Goal: Information Seeking & Learning: Learn about a topic

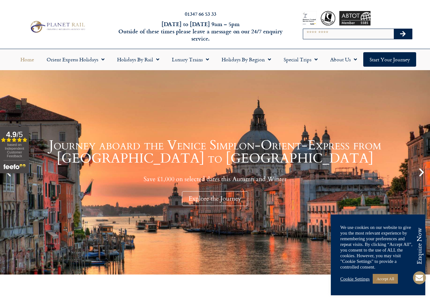
click at [364, 279] on link "Cookie Settings" at bounding box center [354, 279] width 29 height 6
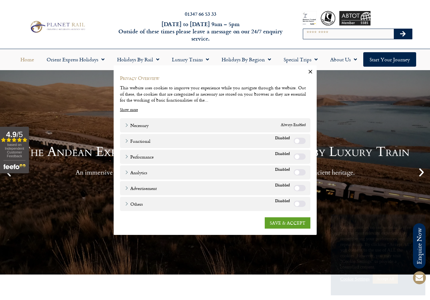
scroll to position [9, 0]
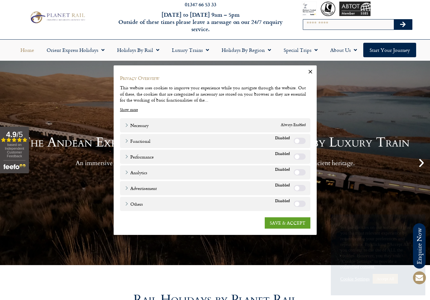
click at [291, 224] on link "SAVE & ACCEPT" at bounding box center [288, 222] width 46 height 11
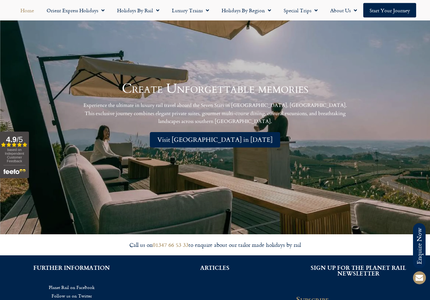
scroll to position [1300, 0]
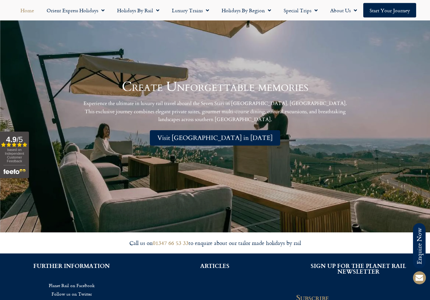
click at [270, 73] on div "Create Unforgettable memories Experience the ultimate in luxury rail travel abo…" at bounding box center [215, 113] width 430 height 239
click at [205, 7] on span "Menu" at bounding box center [206, 10] width 6 height 11
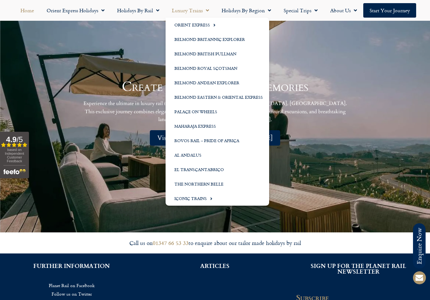
click at [203, 23] on link "Orient Express" at bounding box center [218, 25] width 104 height 14
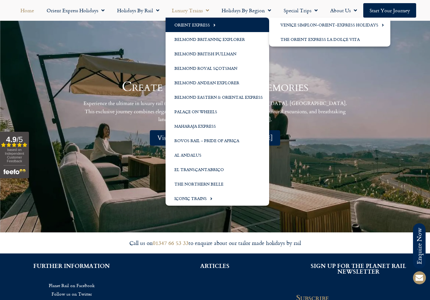
click at [314, 25] on link "Venice Simplon-Orient-Express Holidays" at bounding box center [329, 25] width 121 height 14
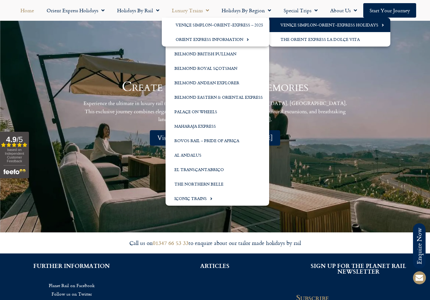
click at [201, 200] on link "Iconic Trains" at bounding box center [218, 198] width 104 height 14
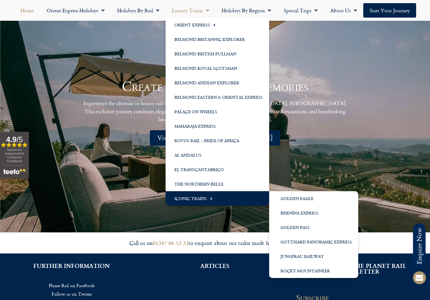
click at [240, 98] on link "Belmond Eastern & Oriental Express" at bounding box center [218, 97] width 104 height 14
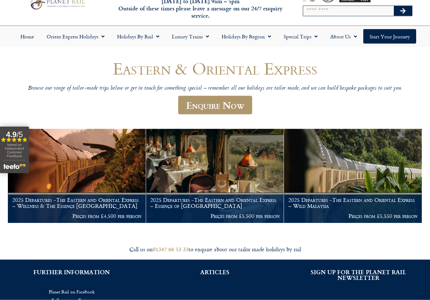
scroll to position [23, 0]
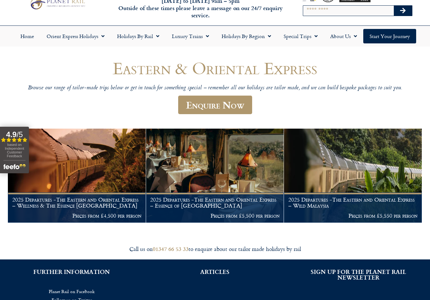
click at [243, 176] on img at bounding box center [215, 176] width 138 height 94
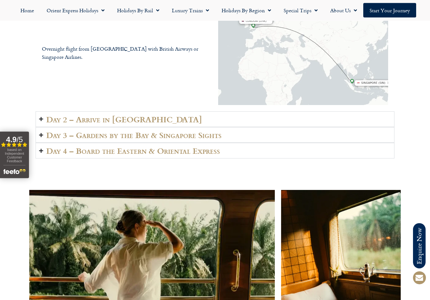
scroll to position [1054, 0]
click at [42, 149] on icon "Accordion. Open links with Enter or Space, close with Escape, and navigate with…" at bounding box center [41, 151] width 4 height 5
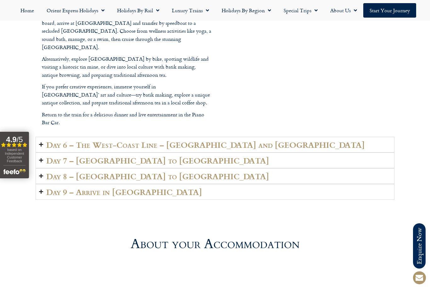
scroll to position [1616, 0]
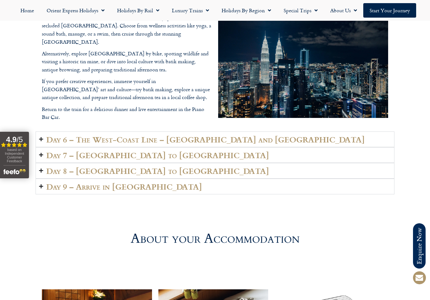
click at [40, 137] on icon "Accordion. Open links with Enter or Space, close with Escape, and navigate with…" at bounding box center [41, 139] width 4 height 5
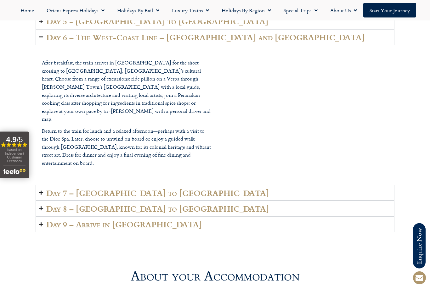
scroll to position [1578, 0]
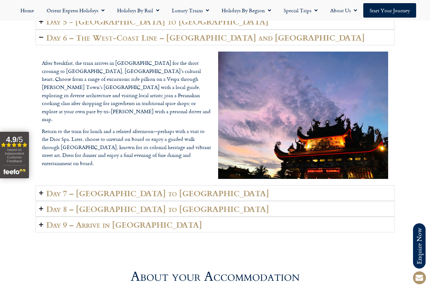
click at [44, 185] on summary "Day 7 – Johor to Singapore" at bounding box center [215, 193] width 359 height 16
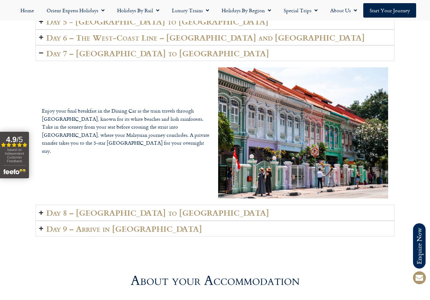
click at [42, 211] on icon "Accordion. Open links with Enter or Space, close with Escape, and navigate with…" at bounding box center [41, 213] width 4 height 5
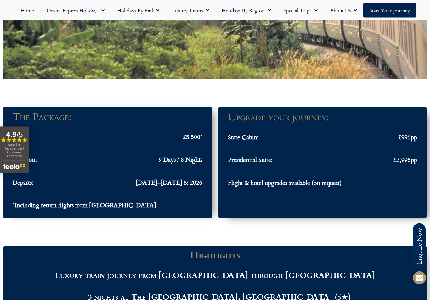
scroll to position [573, 0]
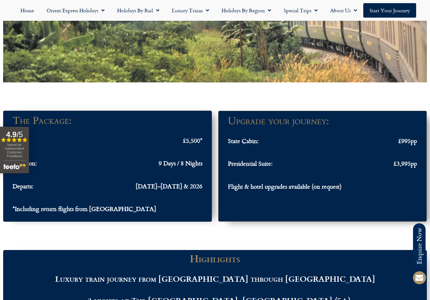
click at [304, 10] on link "Special Trips" at bounding box center [300, 10] width 47 height 14
click at [319, 26] on link "Latest Experiences" at bounding box center [307, 25] width 61 height 14
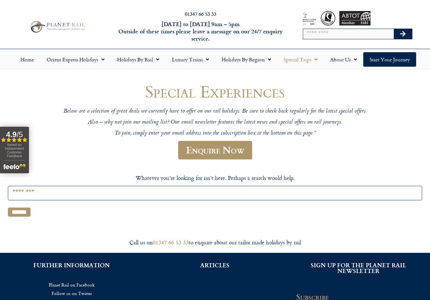
click at [96, 60] on link "Orient Express Holidays" at bounding box center [75, 59] width 70 height 14
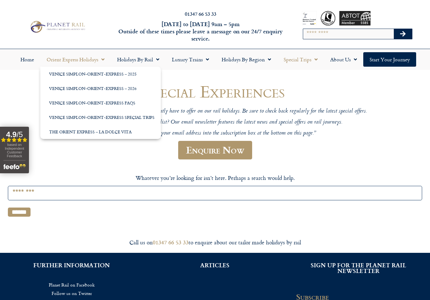
click at [157, 59] on span "Menu" at bounding box center [156, 59] width 6 height 11
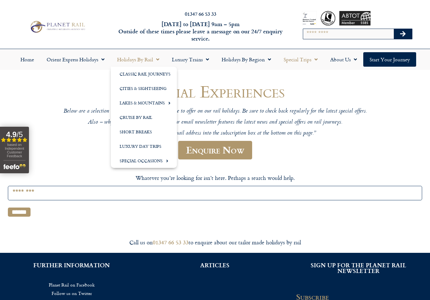
click at [158, 105] on link "Lakes & Mountains" at bounding box center [144, 103] width 66 height 14
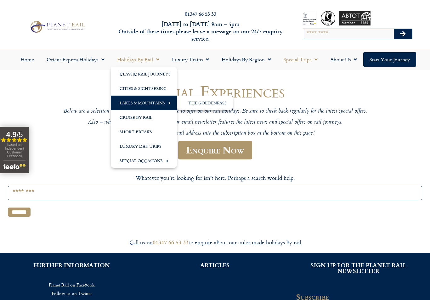
click at [154, 160] on link "Special Occasions" at bounding box center [144, 161] width 66 height 14
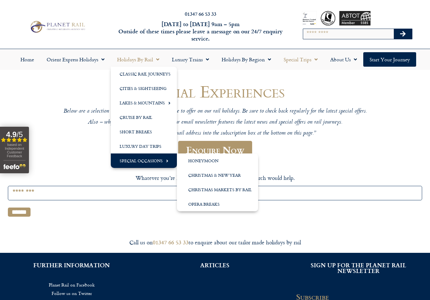
click at [205, 57] on span "Menu" at bounding box center [206, 59] width 6 height 11
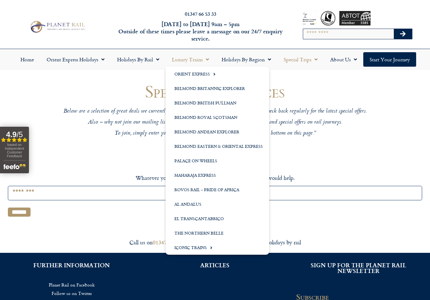
click at [203, 248] on link "Iconic Trains" at bounding box center [218, 247] width 104 height 14
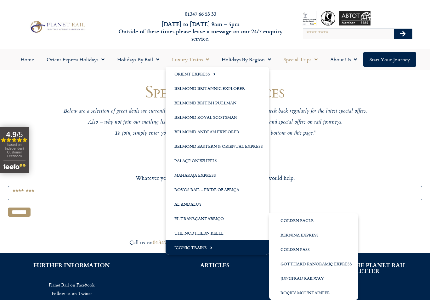
click at [323, 290] on link "Rocky Mountaineer" at bounding box center [313, 293] width 89 height 14
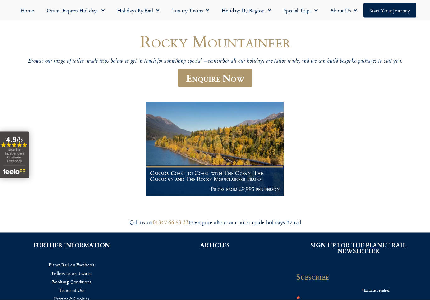
scroll to position [50, 0]
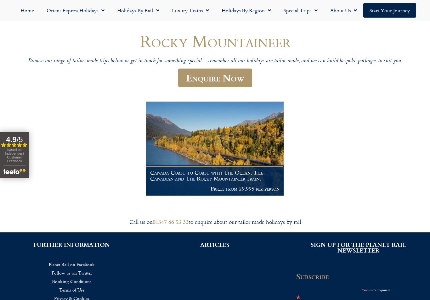
click at [251, 161] on img at bounding box center [215, 149] width 138 height 94
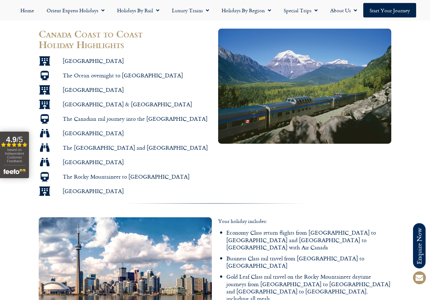
scroll to position [398, 0]
